Goal: Task Accomplishment & Management: Manage account settings

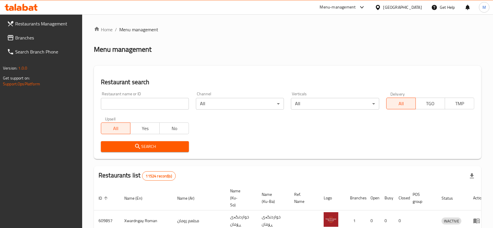
click at [123, 101] on input "search" at bounding box center [145, 104] width 88 height 12
type input "sabir"
click button "Search" at bounding box center [145, 146] width 88 height 11
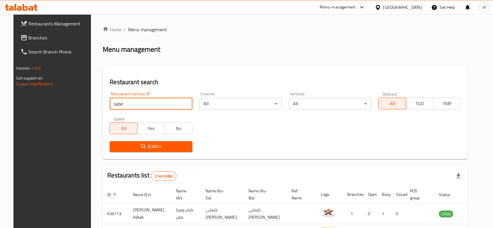
scroll to position [48, 0]
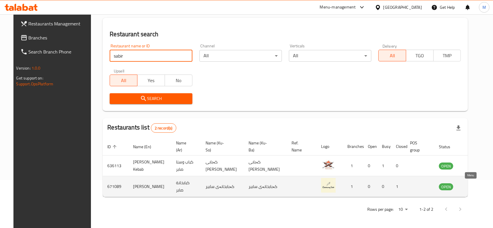
click at [472, 186] on icon "enhanced table" at bounding box center [473, 187] width 6 height 5
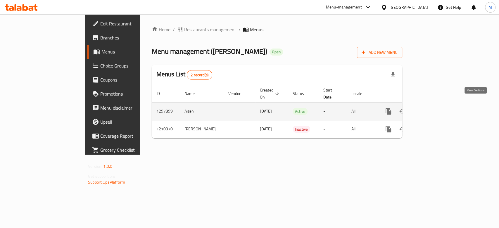
click at [434, 108] on icon "enhanced table" at bounding box center [430, 111] width 7 height 7
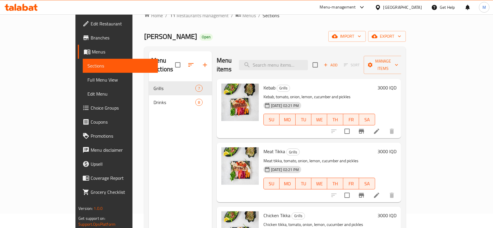
scroll to position [16, 0]
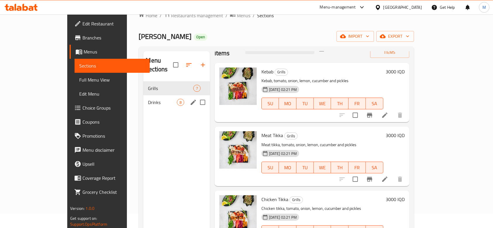
click at [161, 95] on div "Drinks 8" at bounding box center [176, 102] width 66 height 14
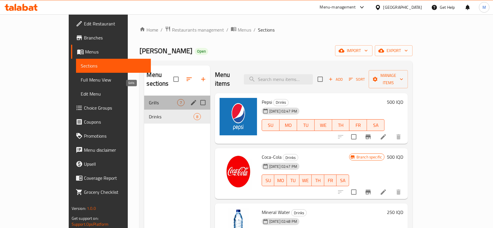
click at [149, 99] on span "Grills" at bounding box center [163, 102] width 28 height 7
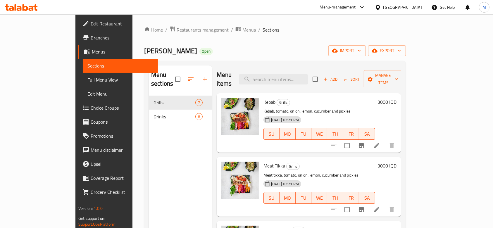
click at [397, 98] on h6 "3000 IQD" at bounding box center [387, 102] width 19 height 8
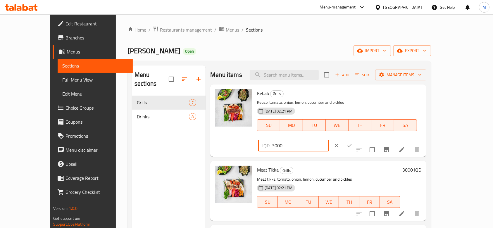
click at [329, 140] on input "3000" at bounding box center [300, 146] width 57 height 12
click at [329, 140] on input "3500" at bounding box center [300, 146] width 57 height 12
type input "3500"
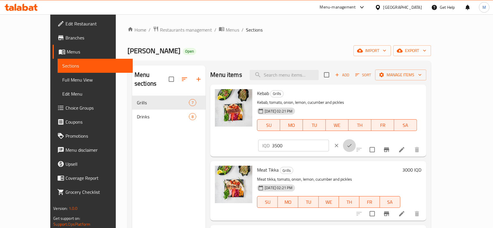
click at [356, 139] on button "ok" at bounding box center [349, 145] width 13 height 13
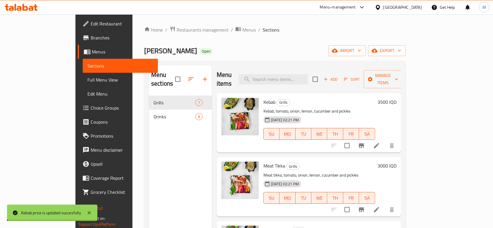
scroll to position [16, 0]
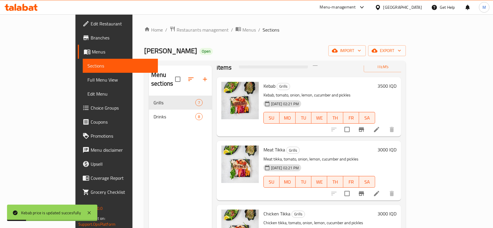
click at [397, 146] on h6 "3000 IQD" at bounding box center [387, 150] width 19 height 8
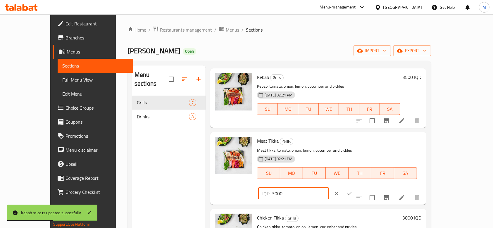
click at [329, 188] on input "3000" at bounding box center [300, 194] width 57 height 12
paste input "5"
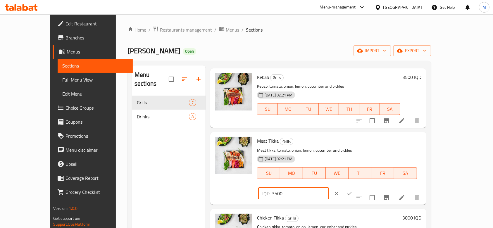
type input "3500"
click at [356, 187] on button "ok" at bounding box center [349, 193] width 13 height 13
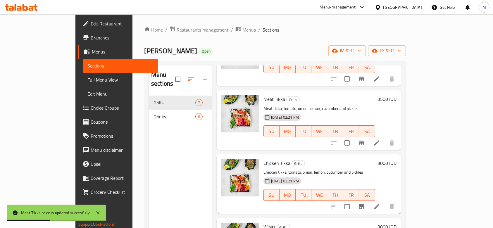
scroll to position [67, 0]
click at [397, 159] on h6 "3000 IQD" at bounding box center [387, 163] width 19 height 8
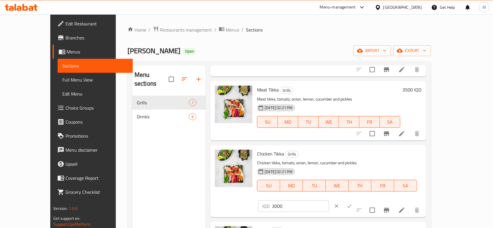
click at [329, 200] on input "3000" at bounding box center [300, 206] width 57 height 12
paste input "5"
type input "3500"
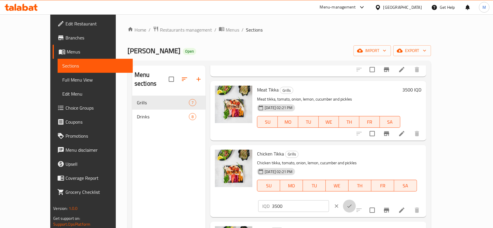
click at [356, 200] on button "ok" at bounding box center [349, 206] width 13 height 13
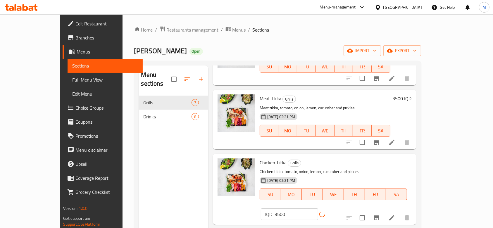
scroll to position [169, 0]
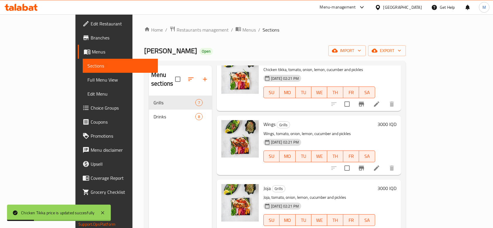
click at [397, 120] on h6 "3000 IQD" at bounding box center [387, 124] width 19 height 8
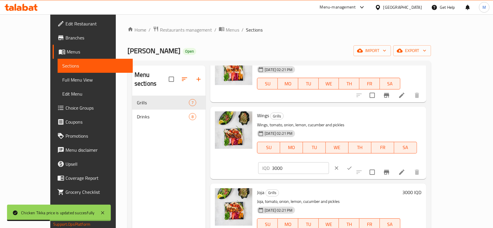
click at [329, 162] on input "3000" at bounding box center [300, 168] width 57 height 12
paste input "5"
type input "3500"
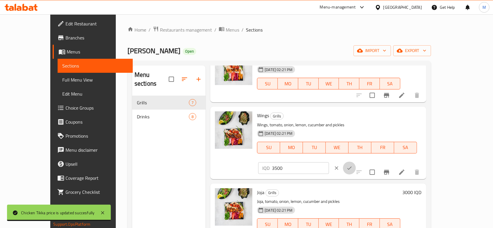
click at [352, 165] on icon "ok" at bounding box center [350, 168] width 6 height 6
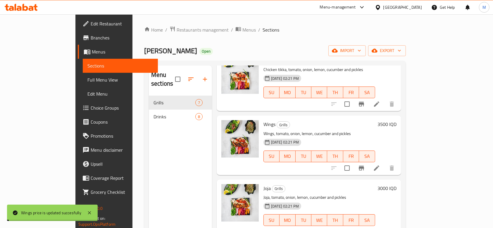
scroll to position [234, 0]
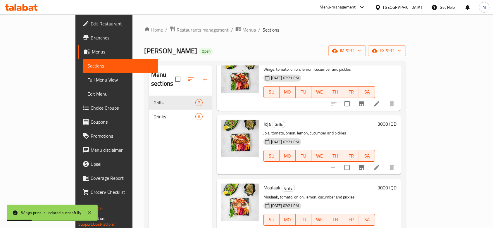
click at [397, 120] on h6 "3000 IQD" at bounding box center [387, 124] width 19 height 8
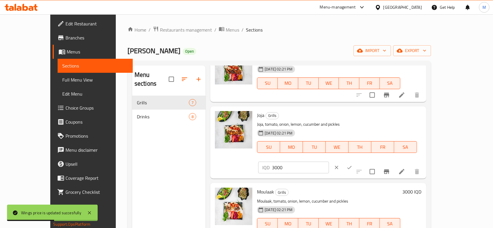
click at [329, 162] on input "3000" at bounding box center [300, 168] width 57 height 12
paste input "5"
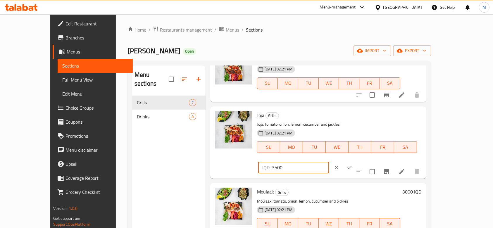
type input "3500"
click at [352, 165] on icon "ok" at bounding box center [350, 168] width 6 height 6
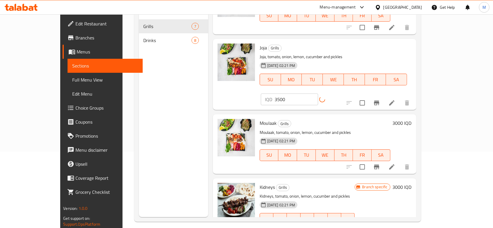
scroll to position [82, 0]
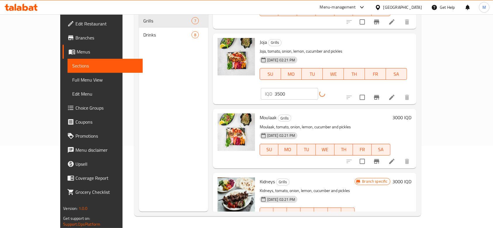
click at [412, 178] on h6 "3000 IQD" at bounding box center [402, 182] width 19 height 8
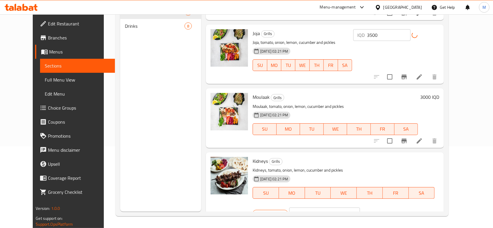
click at [360, 208] on input "3000" at bounding box center [331, 214] width 57 height 12
type input "3500"
click at [387, 207] on button "ok" at bounding box center [380, 213] width 13 height 13
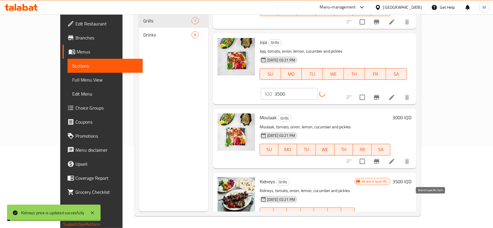
click at [384, 218] on button "Branch-specific-item" at bounding box center [377, 225] width 14 height 14
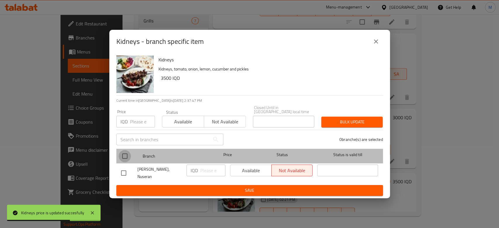
click at [123, 150] on input "checkbox" at bounding box center [125, 156] width 12 height 12
checkbox input "true"
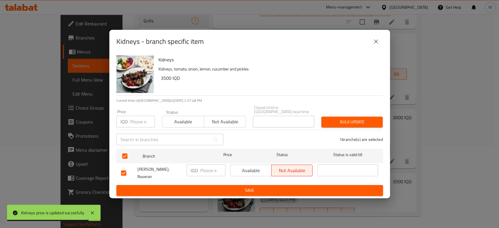
click at [197, 167] on p "IQD" at bounding box center [194, 170] width 7 height 7
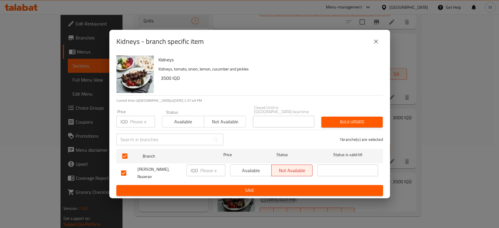
click at [197, 167] on p "IQD" at bounding box center [194, 170] width 7 height 7
click at [202, 167] on input "number" at bounding box center [212, 171] width 25 height 12
paste input "3500"
type input "3500"
click at [217, 187] on span "Save" at bounding box center [249, 190] width 257 height 7
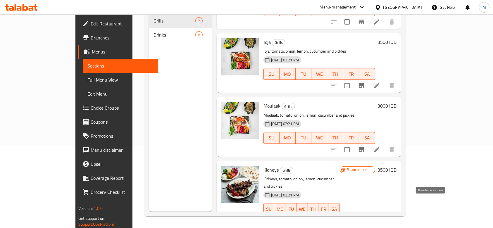
click at [368, 214] on button "Branch-specific-item" at bounding box center [361, 221] width 14 height 14
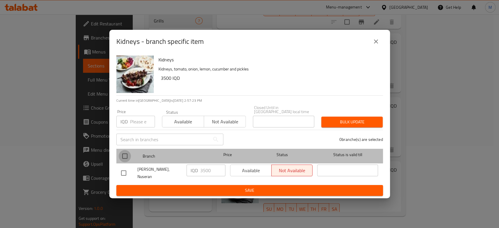
click at [125, 154] on input "checkbox" at bounding box center [125, 156] width 12 height 12
checkbox input "true"
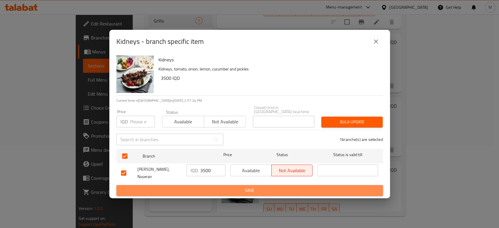
click at [187, 192] on button "Save" at bounding box center [249, 190] width 267 height 11
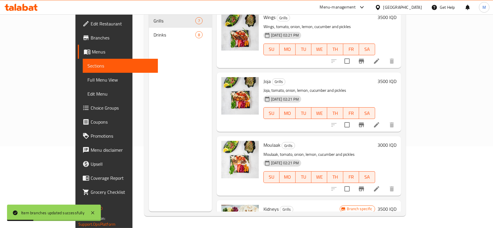
scroll to position [194, 0]
click at [397, 141] on h6 "3000 IQD" at bounding box center [387, 145] width 19 height 8
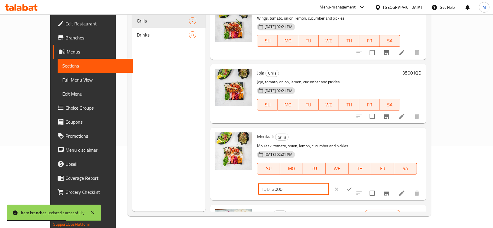
click at [329, 183] on input "3000" at bounding box center [300, 189] width 57 height 12
type input "3500"
click at [352, 186] on icon "ok" at bounding box center [350, 189] width 6 height 6
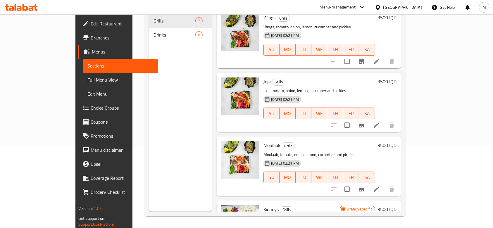
scroll to position [0, 0]
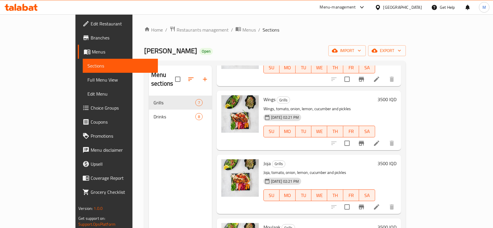
click at [144, 36] on div "Home / Restaurants management / Menus / Sections Kababxanay Sabir Open import e…" at bounding box center [275, 162] width 262 height 272
click at [144, 33] on link "Home" at bounding box center [153, 29] width 19 height 7
click at [144, 32] on link "Home" at bounding box center [153, 29] width 19 height 7
